Goal: Task Accomplishment & Management: Use online tool/utility

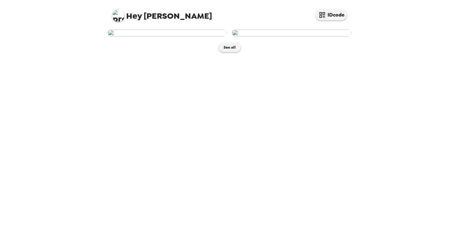
click at [169, 37] on img at bounding box center [167, 33] width 119 height 7
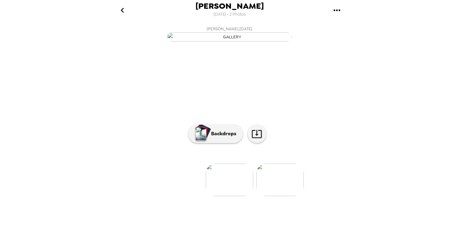
click at [228, 188] on div at bounding box center [230, 169] width 250 height 53
click at [222, 143] on button "Backdrops" at bounding box center [215, 134] width 55 height 19
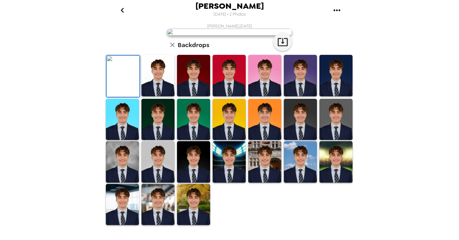
click at [160, 96] on img at bounding box center [157, 76] width 33 height 42
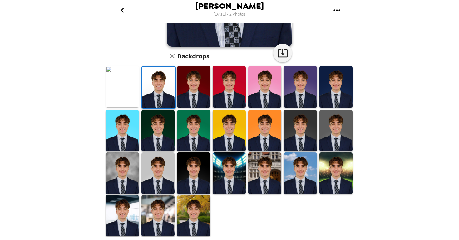
click at [165, 96] on img at bounding box center [158, 88] width 33 height 42
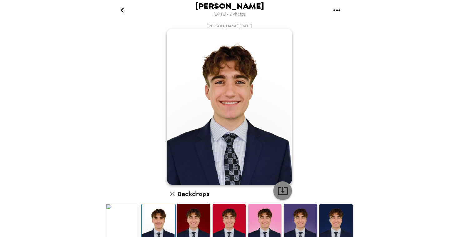
click at [279, 198] on button "button" at bounding box center [282, 191] width 19 height 19
click at [127, 12] on icon "go back" at bounding box center [122, 10] width 10 height 10
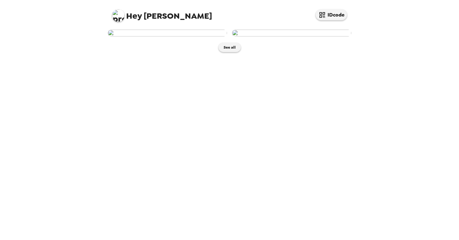
click at [276, 37] on img at bounding box center [291, 33] width 119 height 7
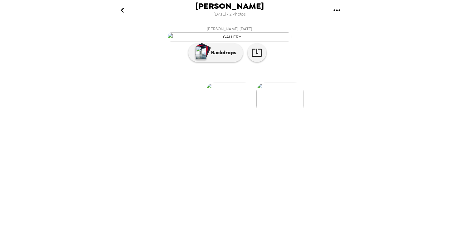
scroll to position [0, 50]
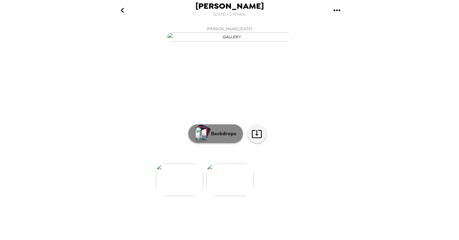
click at [223, 138] on p "Backdrops" at bounding box center [222, 133] width 28 height 7
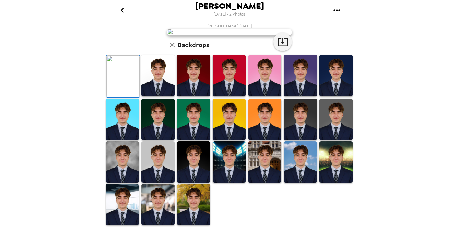
click at [162, 96] on img at bounding box center [157, 76] width 33 height 42
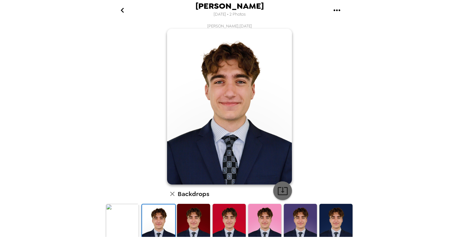
click at [283, 194] on icon "button" at bounding box center [282, 191] width 11 height 11
